Goal: Task Accomplishment & Management: Use online tool/utility

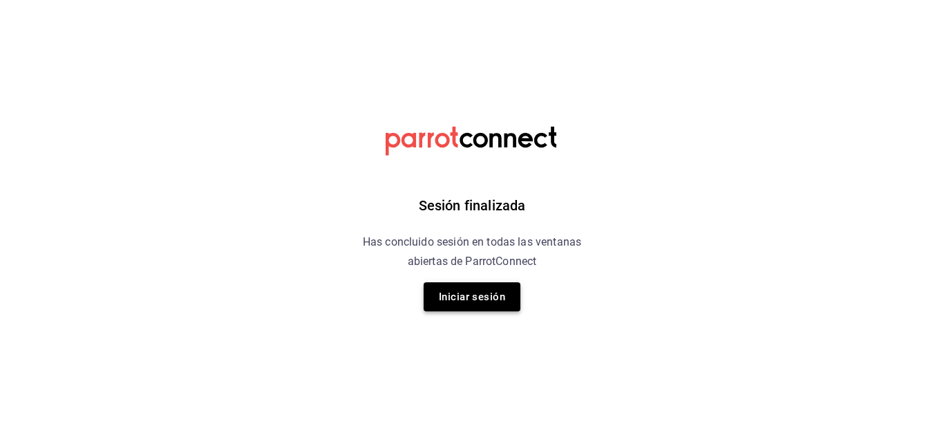
click at [462, 300] on button "Iniciar sesión" at bounding box center [472, 296] width 97 height 29
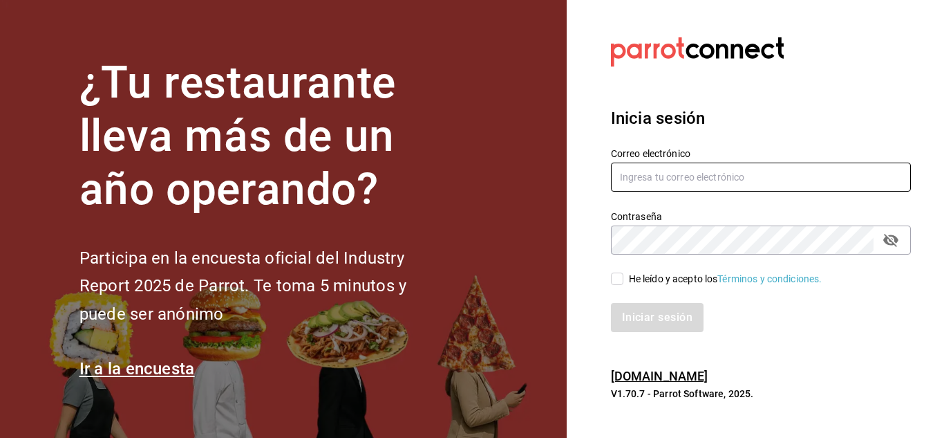
type input "[EMAIL_ADDRESS][DOMAIN_NAME]"
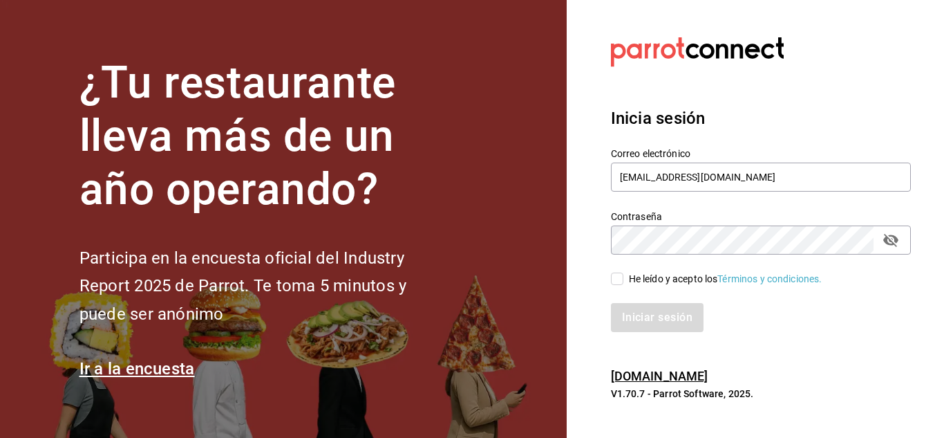
click at [621, 281] on input "He leído y acepto los Términos y condiciones." at bounding box center [617, 278] width 12 height 12
checkbox input "true"
click at [638, 320] on button "Iniciar sesión" at bounding box center [658, 317] width 94 height 29
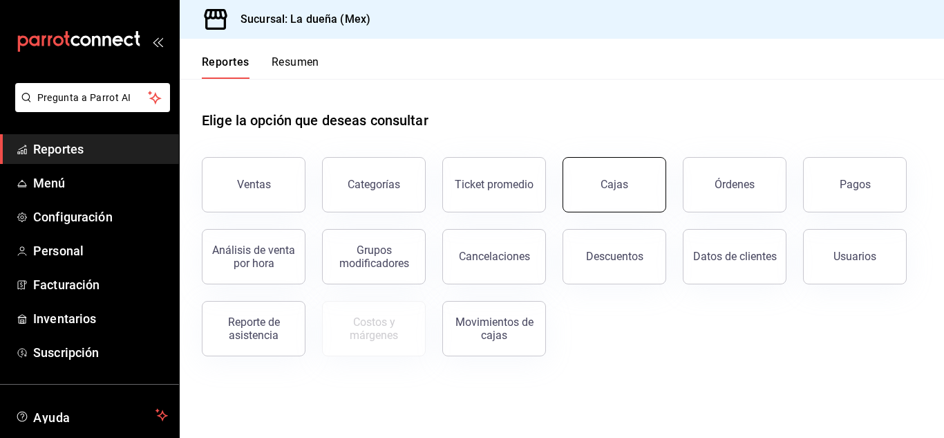
click at [615, 198] on link "Cajas" at bounding box center [615, 184] width 104 height 55
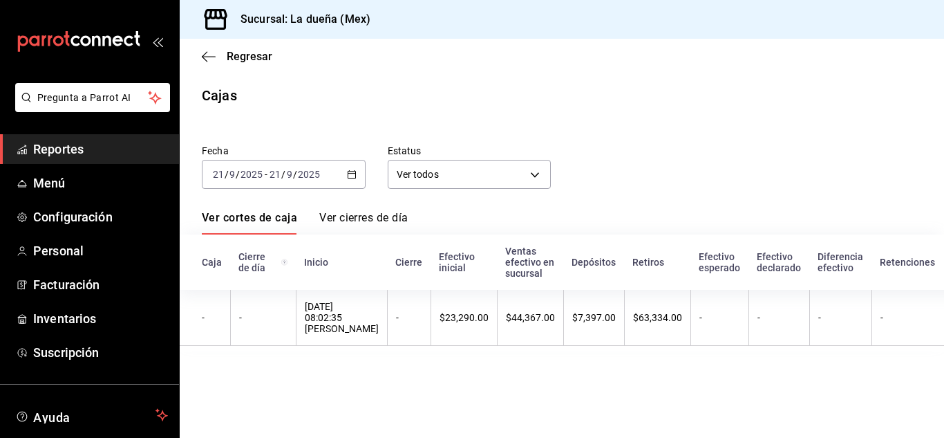
click at [353, 177] on icon "button" at bounding box center [352, 174] width 10 height 10
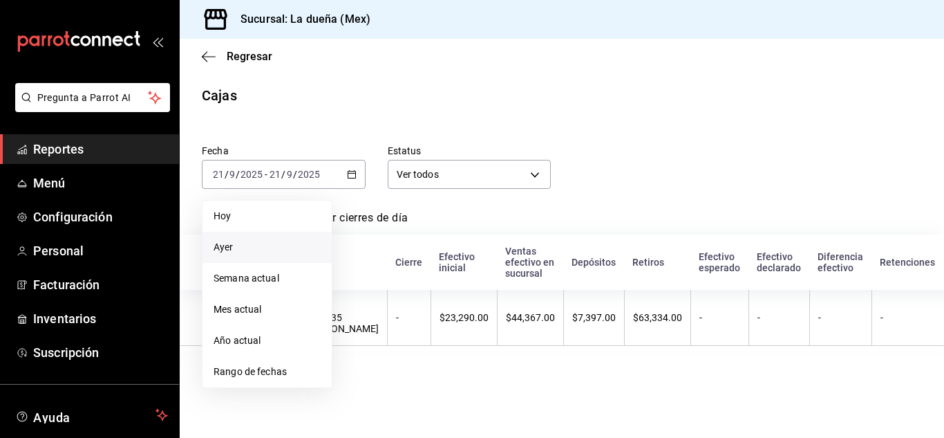
click at [248, 241] on span "Ayer" at bounding box center [267, 247] width 107 height 15
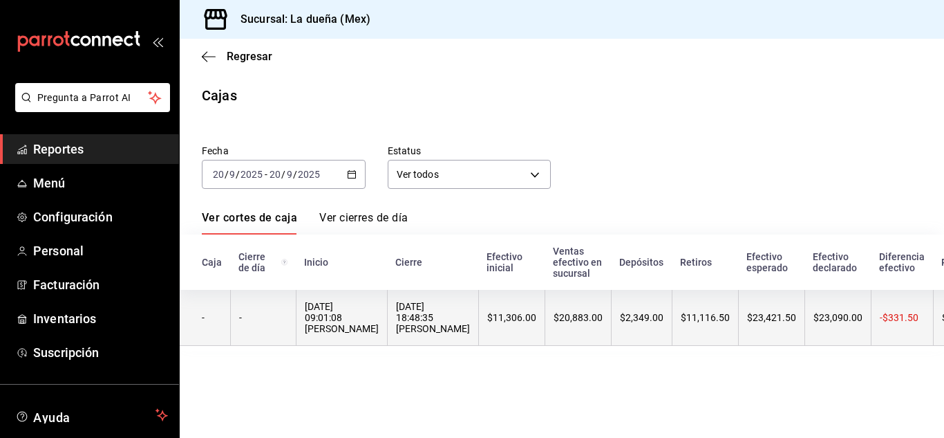
click at [470, 328] on div "20/09/2025 18:48:35 Juan José Camacho" at bounding box center [433, 317] width 74 height 33
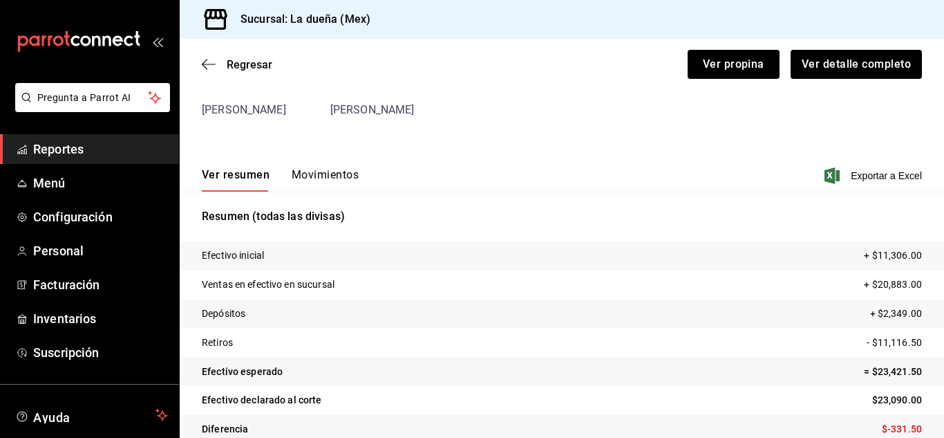
scroll to position [127, 0]
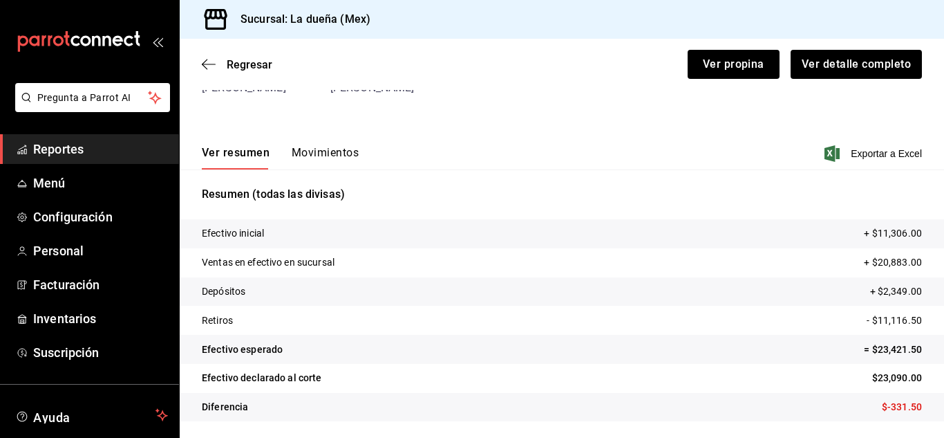
click at [135, 156] on span "Reportes" at bounding box center [100, 149] width 135 height 19
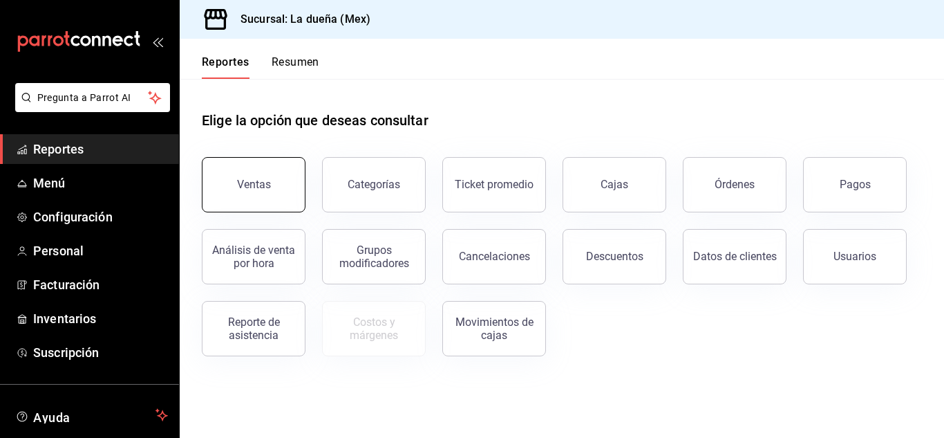
click at [229, 200] on button "Ventas" at bounding box center [254, 184] width 104 height 55
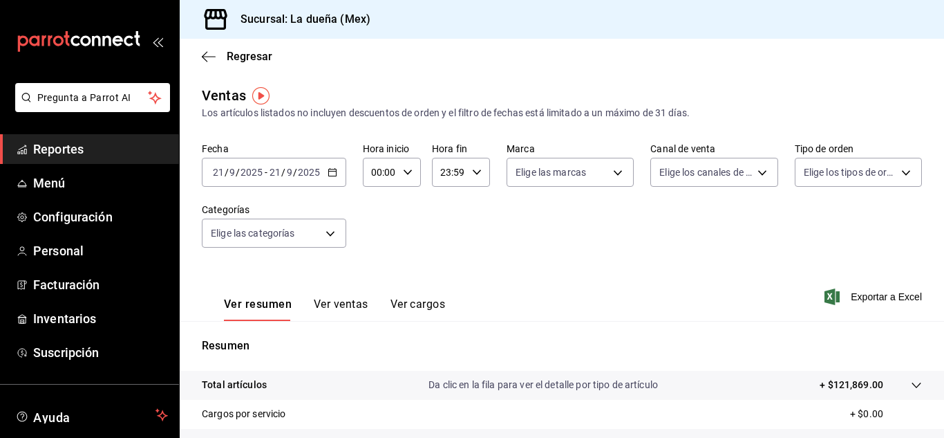
click at [77, 146] on span "Reportes" at bounding box center [100, 149] width 135 height 19
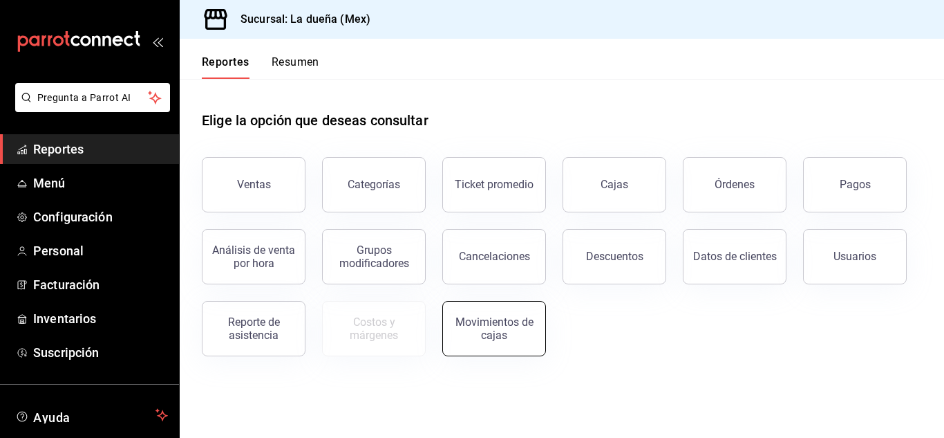
click at [522, 337] on div "Movimientos de cajas" at bounding box center [494, 328] width 86 height 26
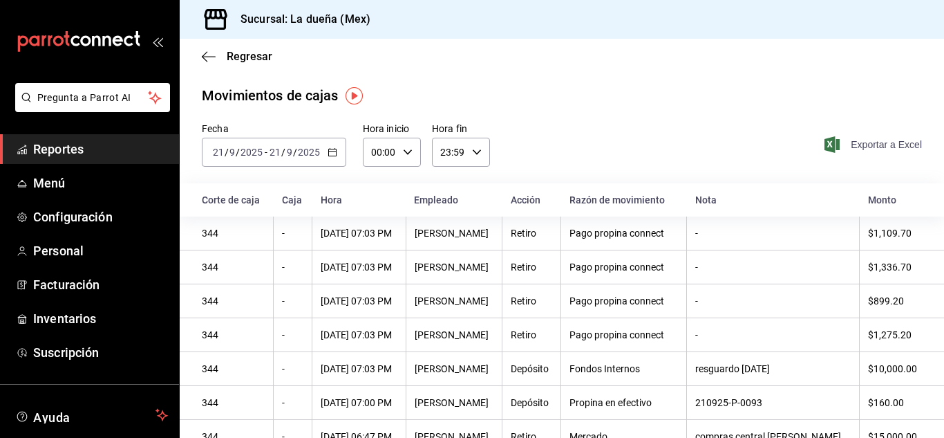
click at [849, 144] on span "Exportar a Excel" at bounding box center [875, 144] width 95 height 17
